Goal: Unclear: Browse casually

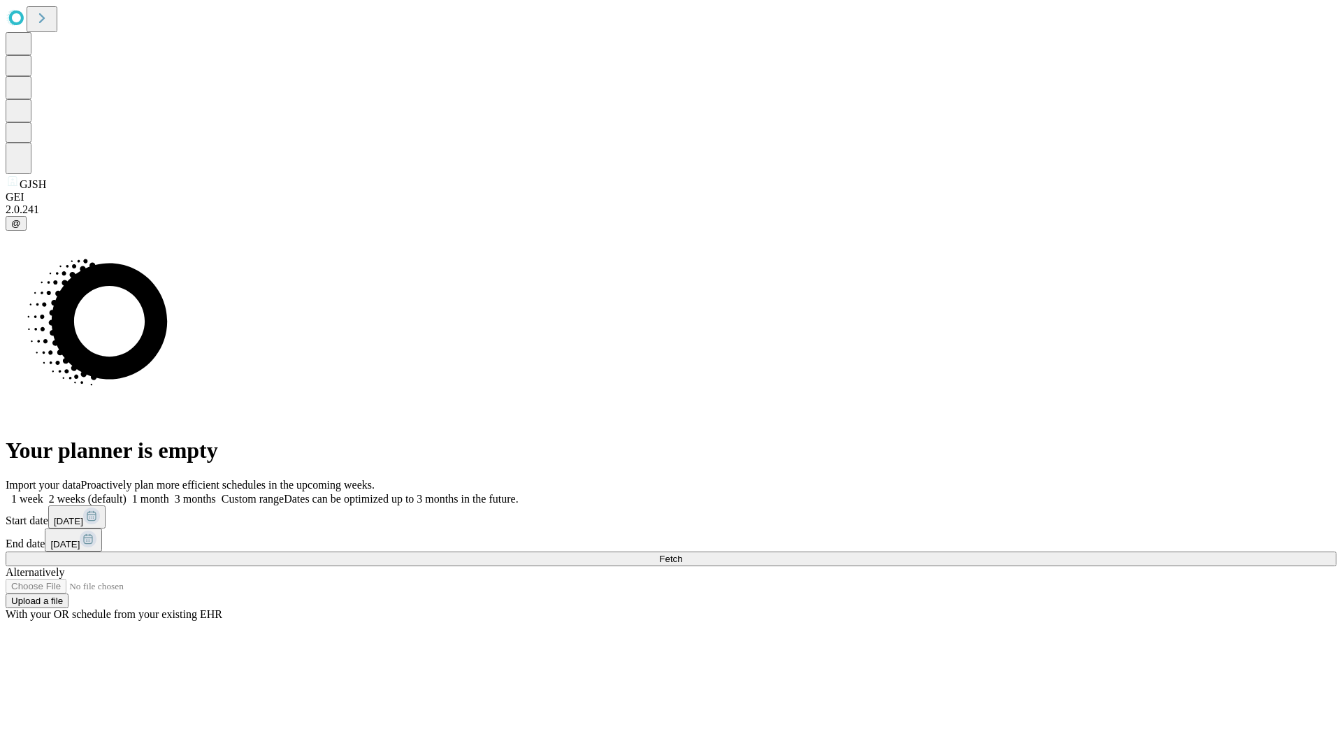
click at [682, 553] on span "Fetch" at bounding box center [670, 558] width 23 height 10
